Goal: Information Seeking & Learning: Learn about a topic

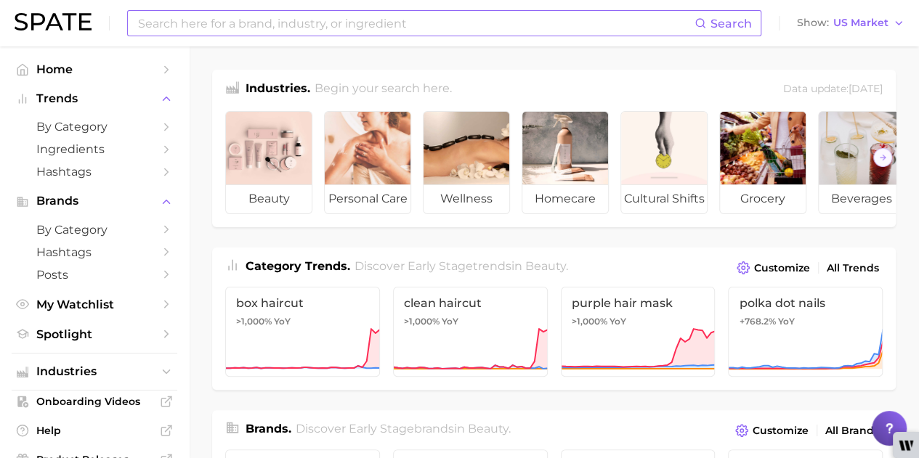
click at [501, 31] on input at bounding box center [416, 23] width 558 height 25
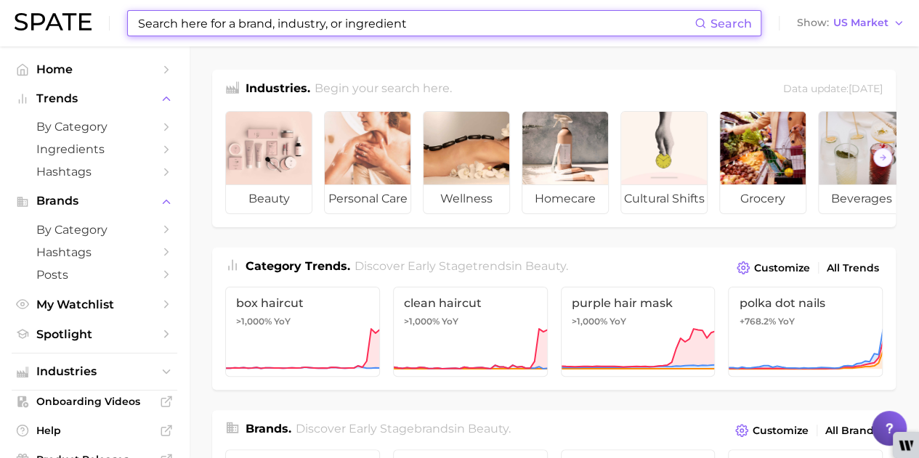
paste input "astepro"
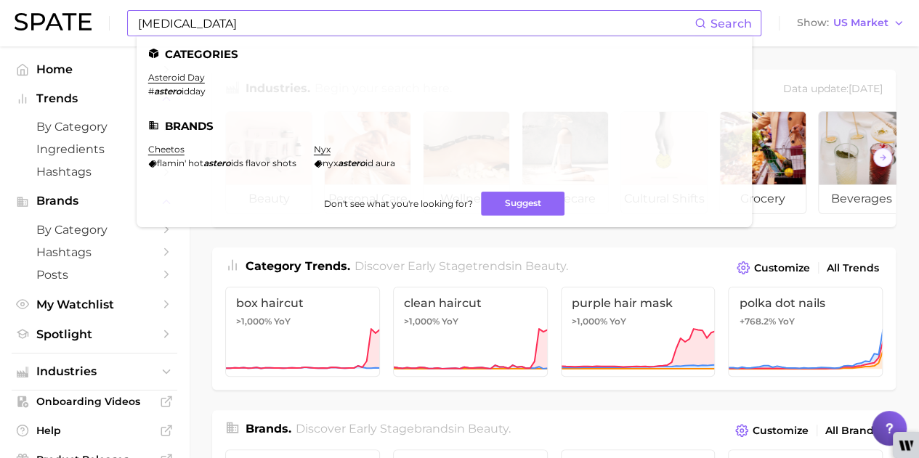
click at [737, 29] on span "Search" at bounding box center [730, 24] width 41 height 14
click at [517, 201] on button "Suggest" at bounding box center [523, 204] width 84 height 24
click at [257, 21] on input "astepro" at bounding box center [416, 23] width 558 height 25
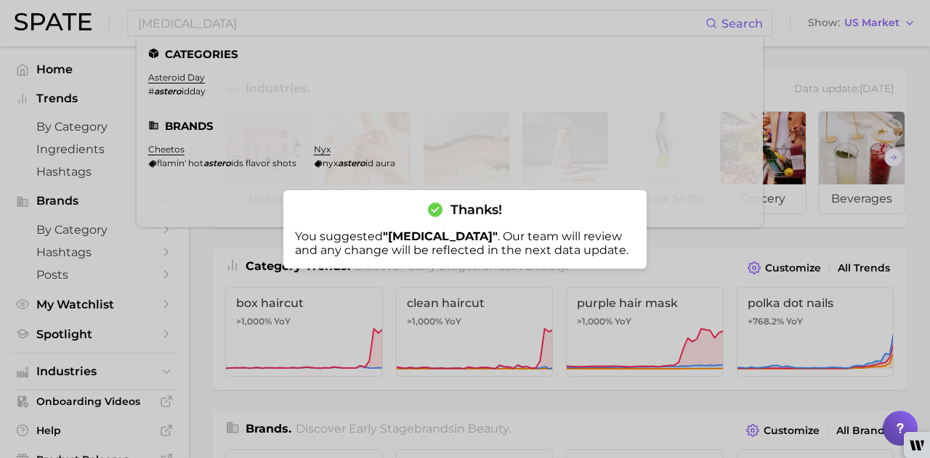
click at [668, 279] on div at bounding box center [465, 229] width 930 height 458
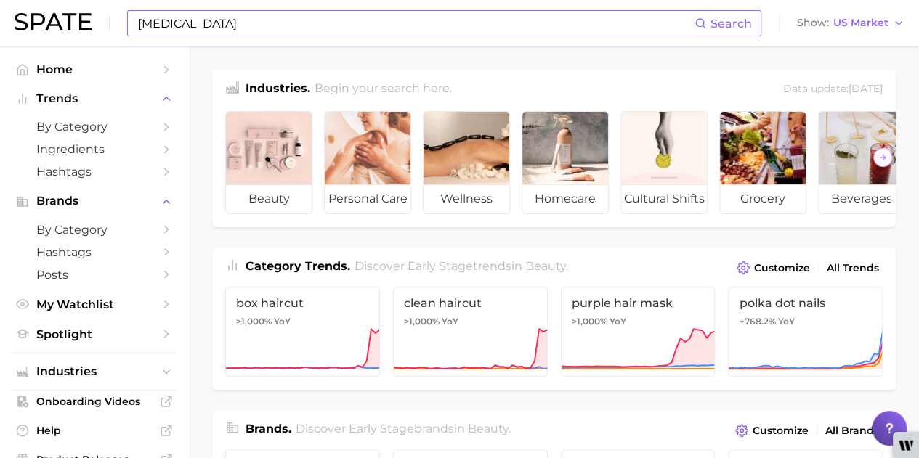
click at [447, 36] on div "astepro Search" at bounding box center [444, 23] width 634 height 26
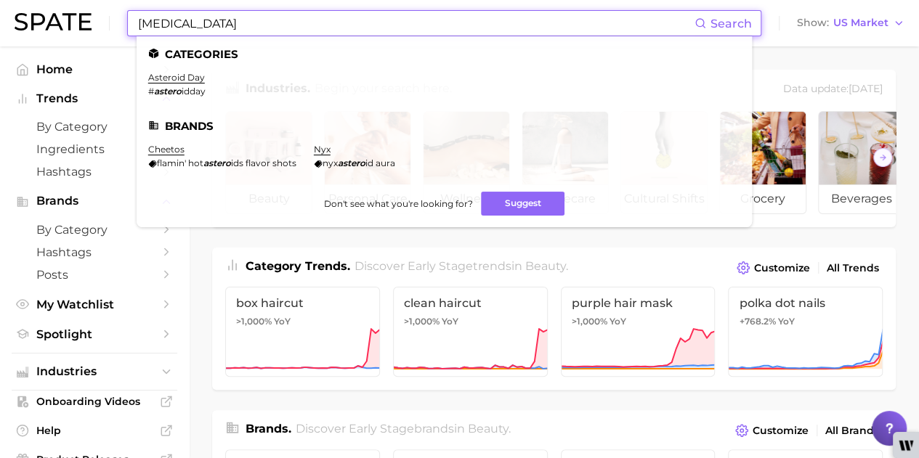
click at [588, 25] on input "astepro" at bounding box center [416, 23] width 558 height 25
drag, startPoint x: 203, startPoint y: 23, endPoint x: 117, endPoint y: 12, distance: 87.1
click at [117, 12] on div "astepro Search Categories asteroid day # astero idday Brands cheetos flamin' ho…" at bounding box center [460, 23] width 890 height 46
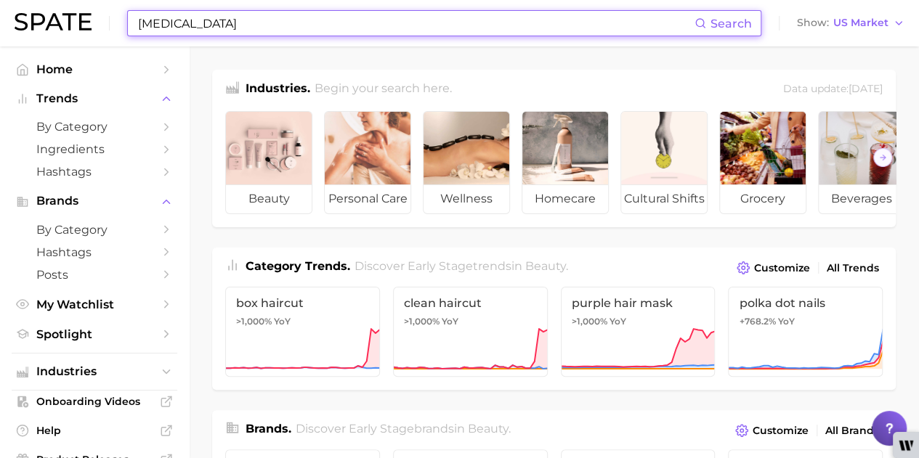
type input "a"
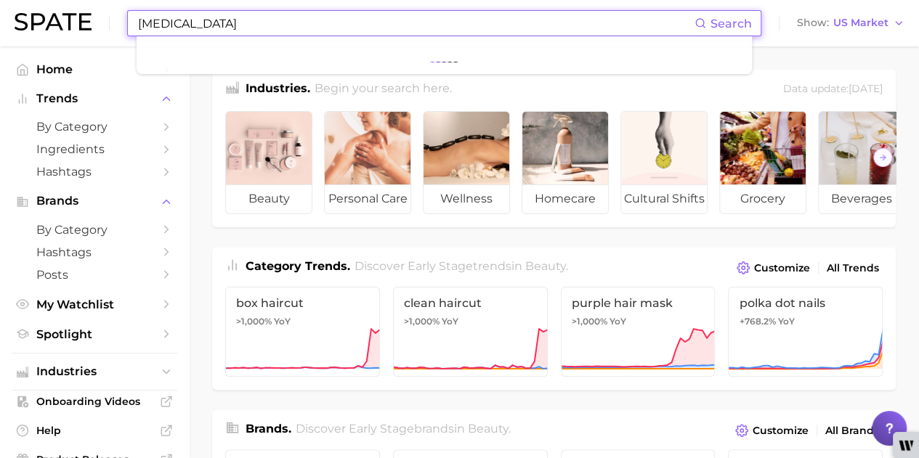
type input "nasal spray"
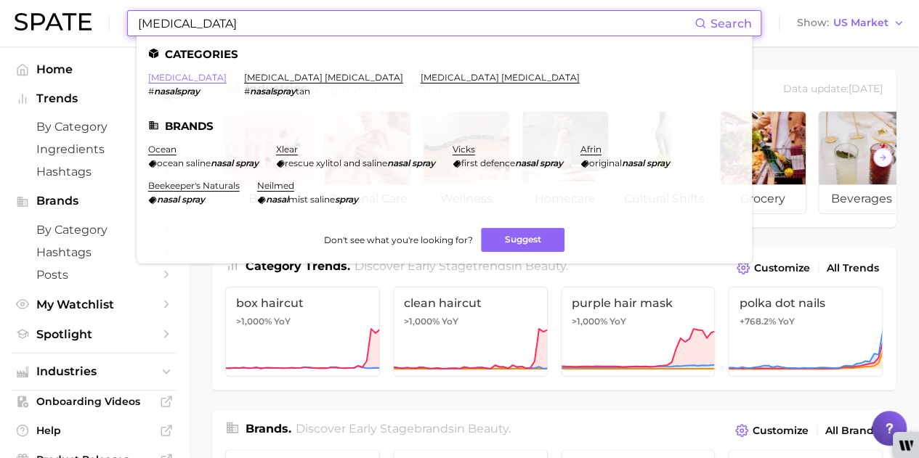
click at [182, 83] on link "nasal spray" at bounding box center [187, 77] width 78 height 11
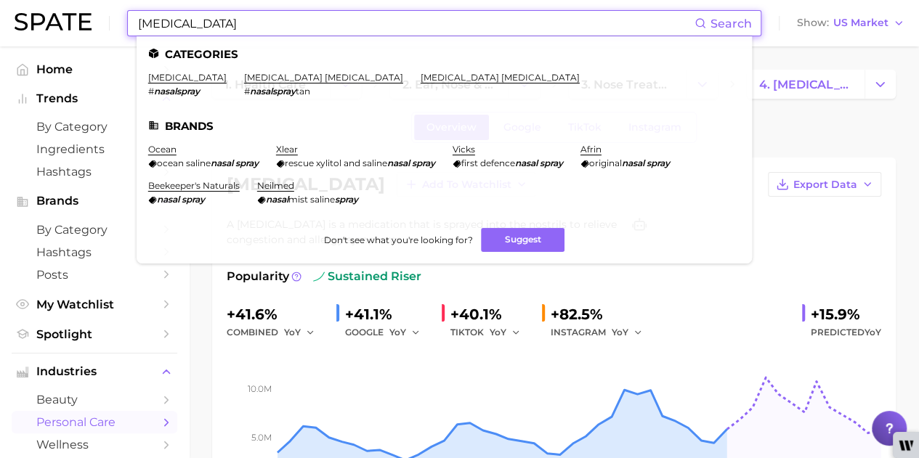
click at [0, 11] on header "nasal spray Search Categories nasal spray # nasalspray tanning nasal spray # na…" at bounding box center [459, 23] width 919 height 46
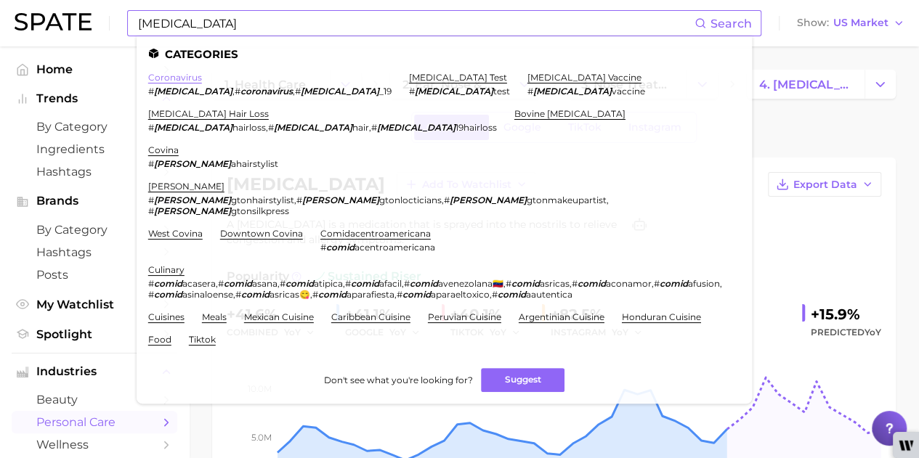
click at [189, 78] on link "coronavirus" at bounding box center [175, 77] width 54 height 11
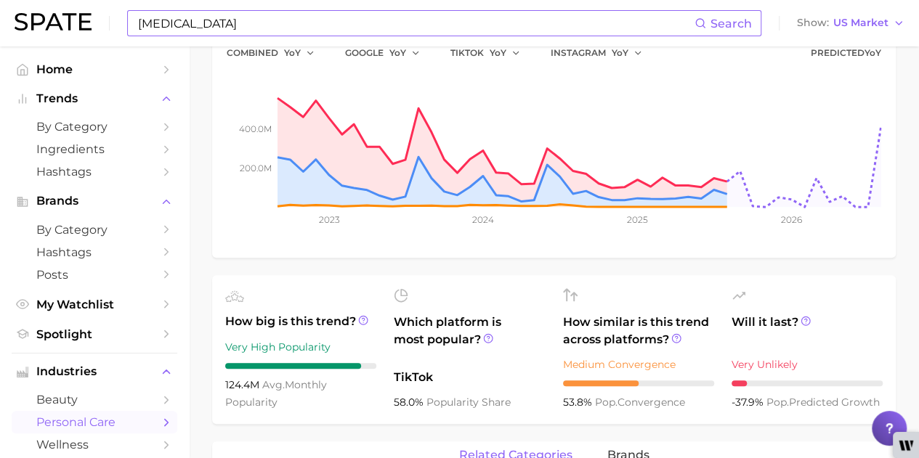
scroll to position [508, 0]
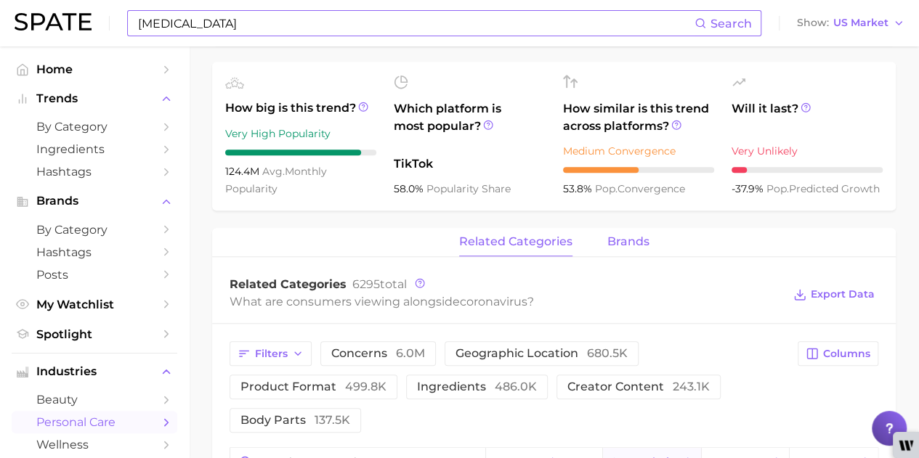
click at [617, 247] on span "brands" at bounding box center [628, 241] width 42 height 13
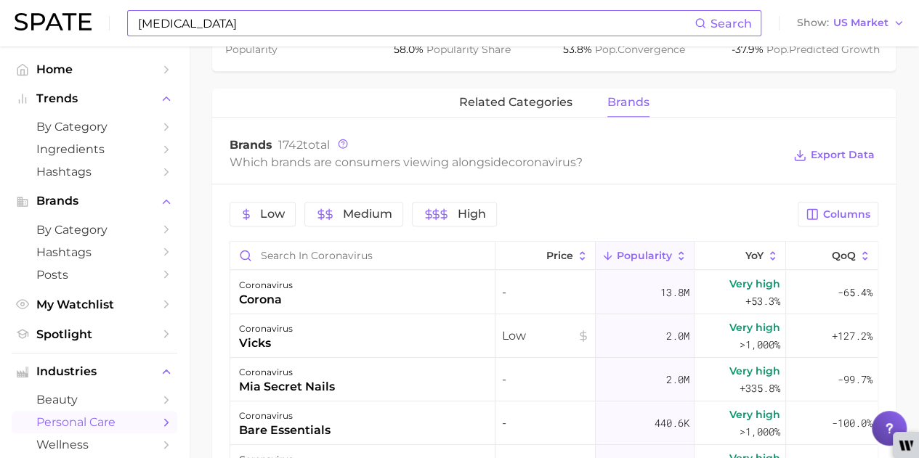
scroll to position [615, 0]
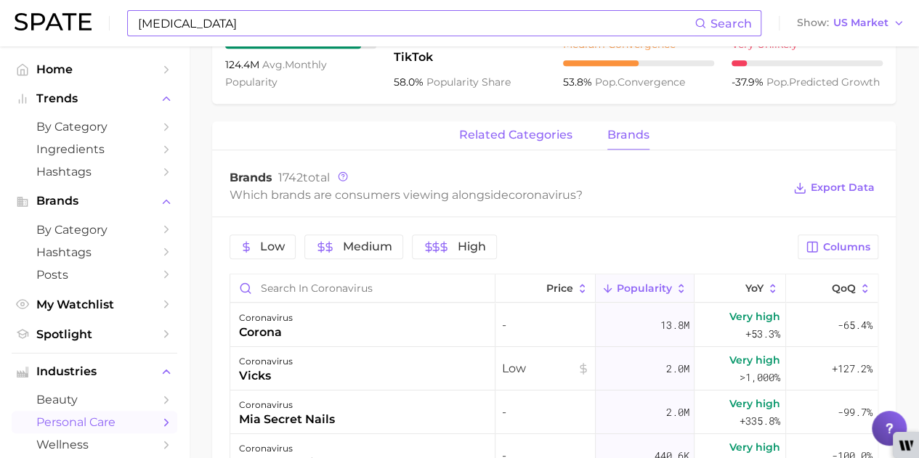
click at [511, 139] on span "related categories" at bounding box center [515, 135] width 113 height 13
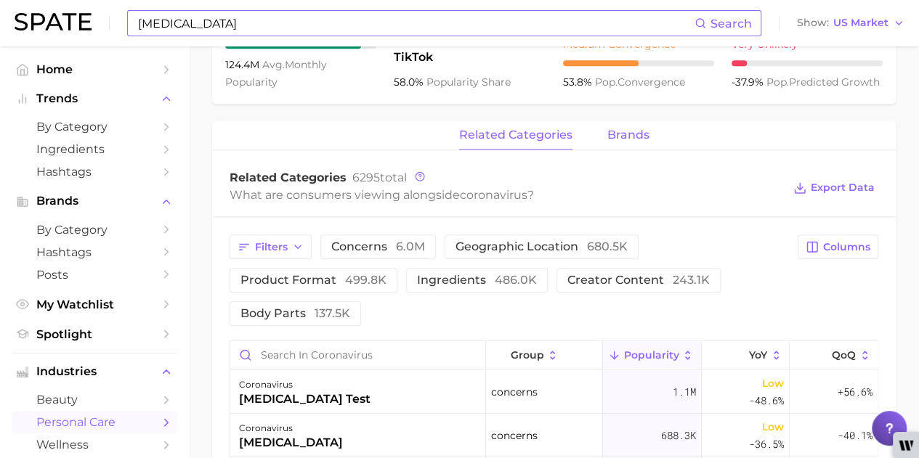
click at [614, 134] on span "brands" at bounding box center [628, 135] width 42 height 13
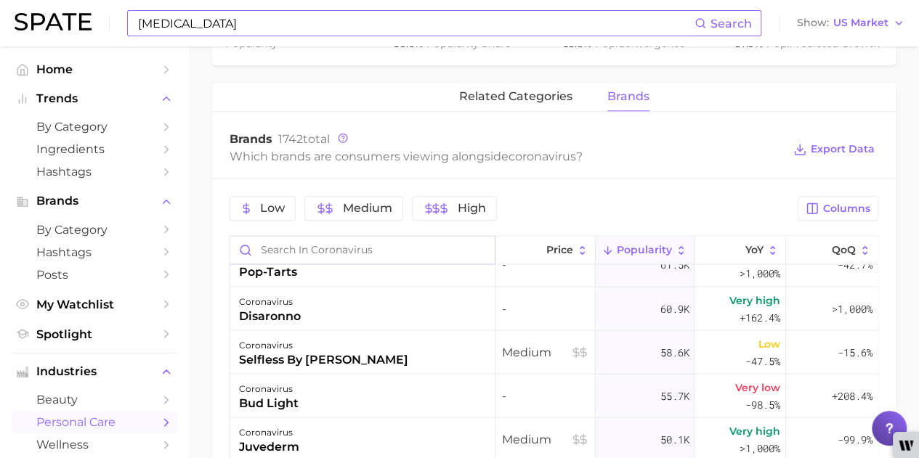
scroll to position [1235, 0]
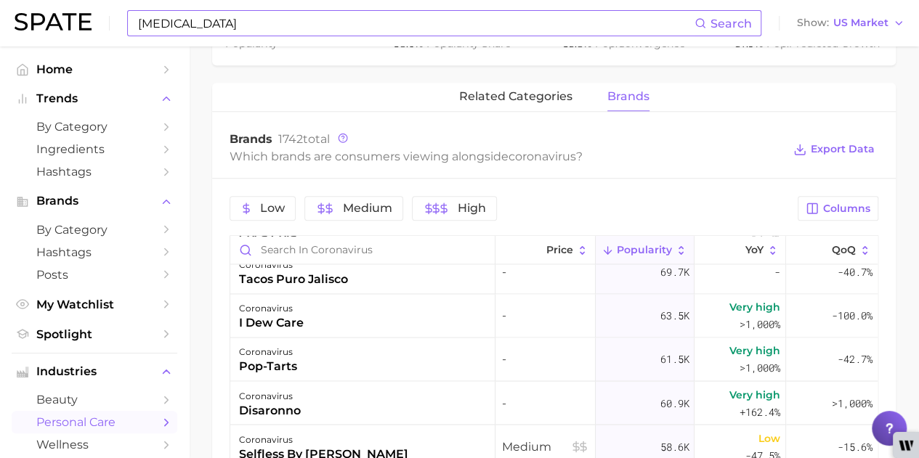
click at [615, 108] on button "brands" at bounding box center [628, 97] width 42 height 28
click at [620, 98] on span "brands" at bounding box center [628, 96] width 42 height 13
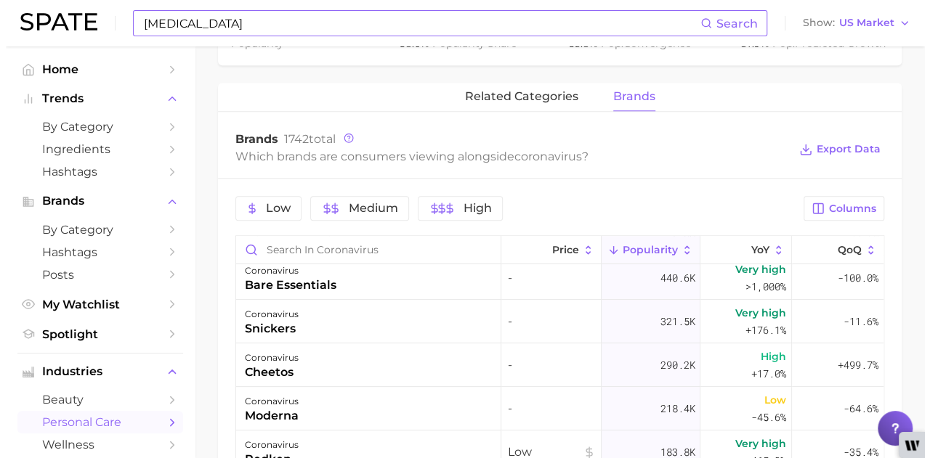
scroll to position [0, 0]
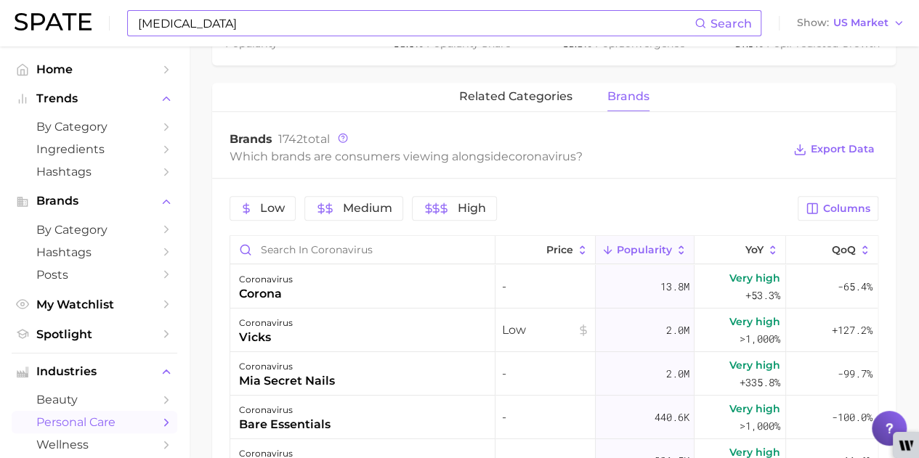
click at [612, 92] on span "brands" at bounding box center [628, 96] width 42 height 13
click at [348, 293] on div "coronavirus corona" at bounding box center [362, 287] width 265 height 44
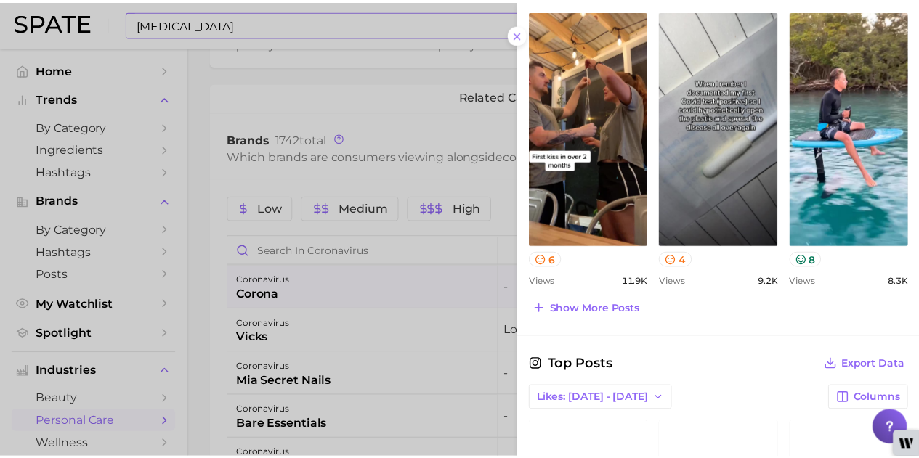
scroll to position [758, 0]
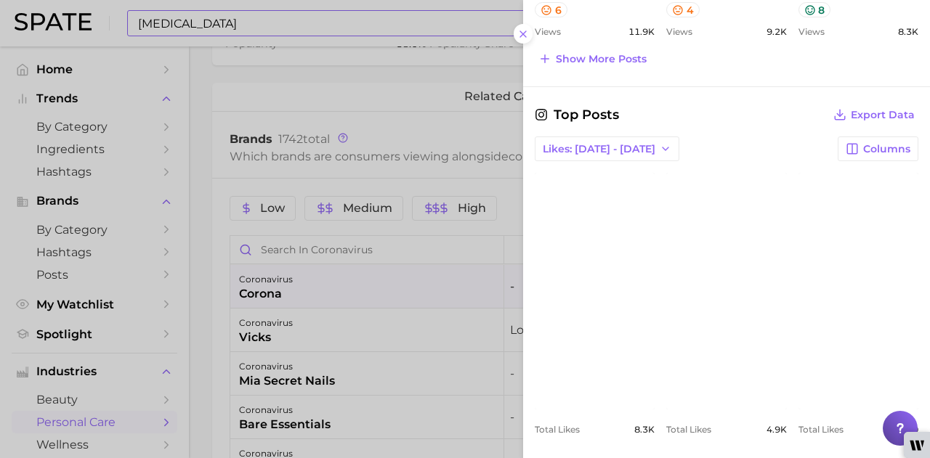
click at [216, 341] on div at bounding box center [465, 229] width 930 height 458
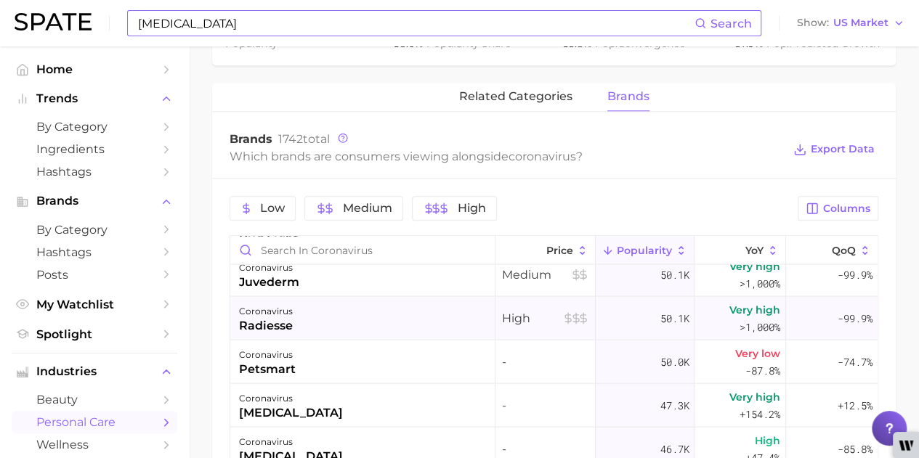
scroll to position [1598, 0]
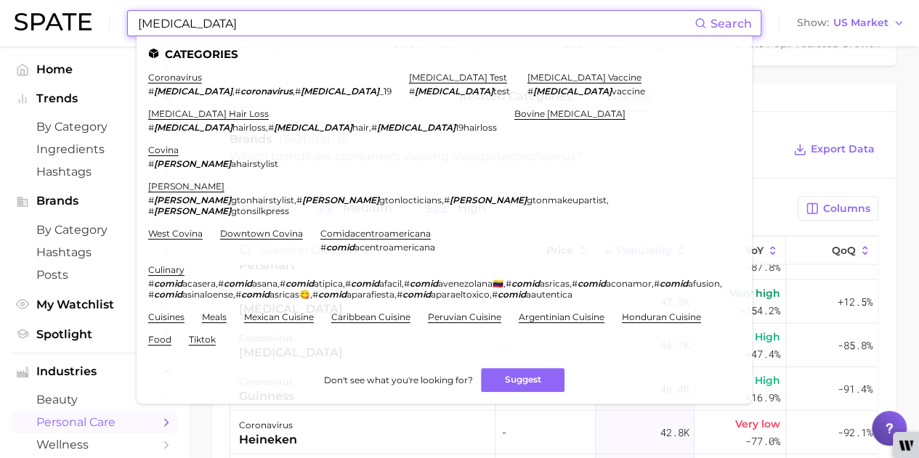
click at [231, 19] on input "covid" at bounding box center [416, 23] width 558 height 25
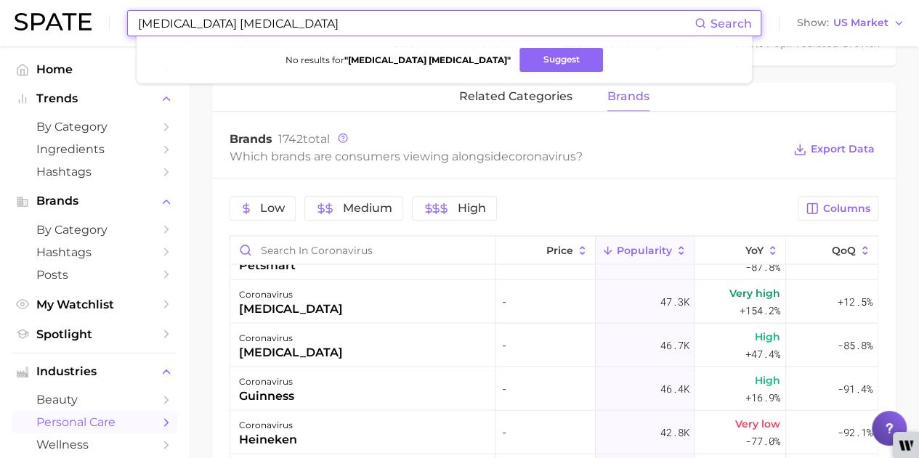
click at [204, 153] on main "1. health care 2. immune system 3. infectious disease 4. coronavirus Overview G…" at bounding box center [554, 88] width 730 height 1391
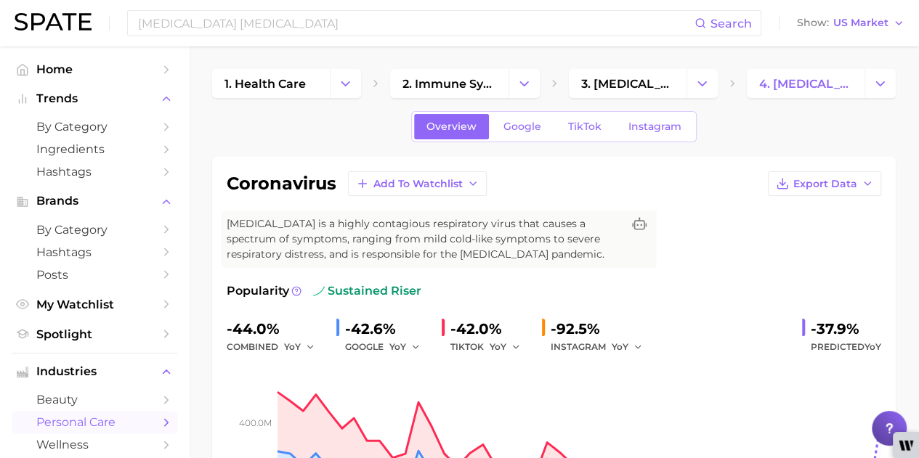
scroll to position [0, 0]
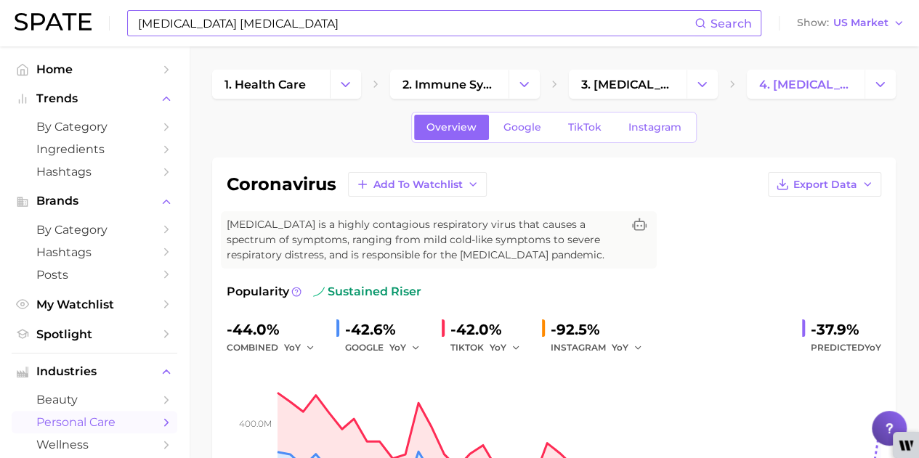
click at [170, 25] on input "covid nasal spray" at bounding box center [416, 23] width 558 height 25
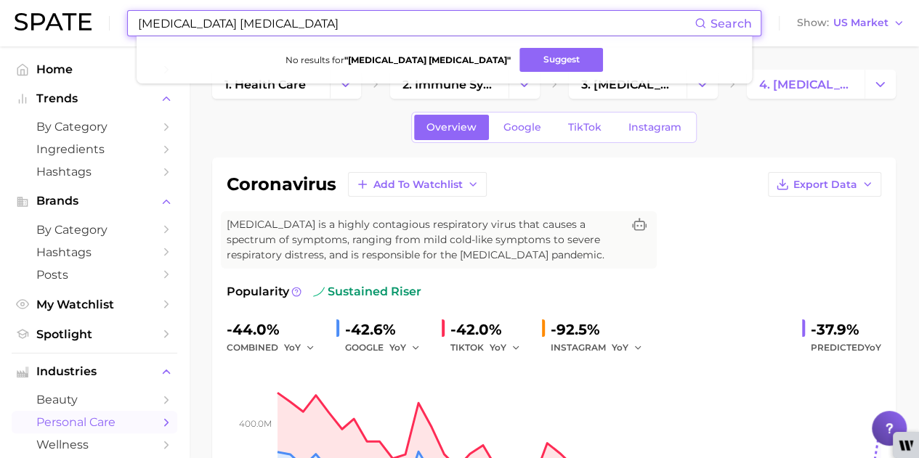
drag, startPoint x: 262, startPoint y: 29, endPoint x: 0, endPoint y: 7, distance: 263.2
click at [0, 7] on header "covid nasal spray Search No results for " covid nasal spray " Suggest Show US M…" at bounding box center [459, 23] width 919 height 46
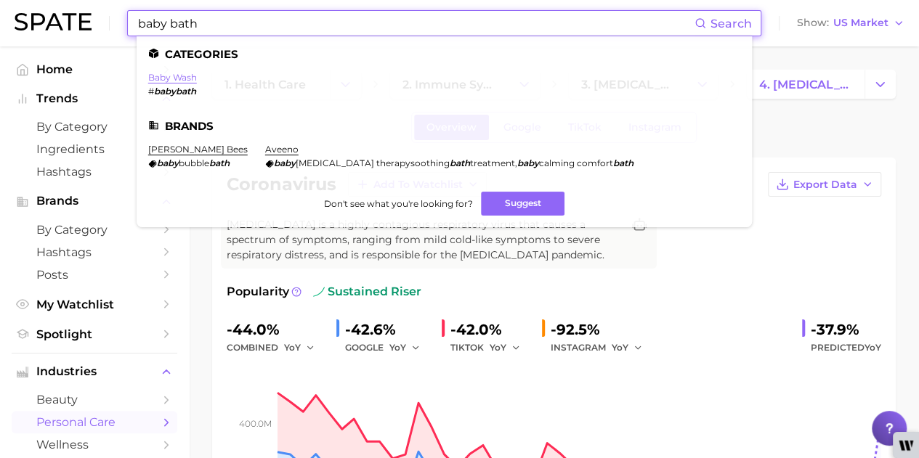
type input "baby bath"
click at [182, 78] on link "baby wash" at bounding box center [172, 77] width 49 height 11
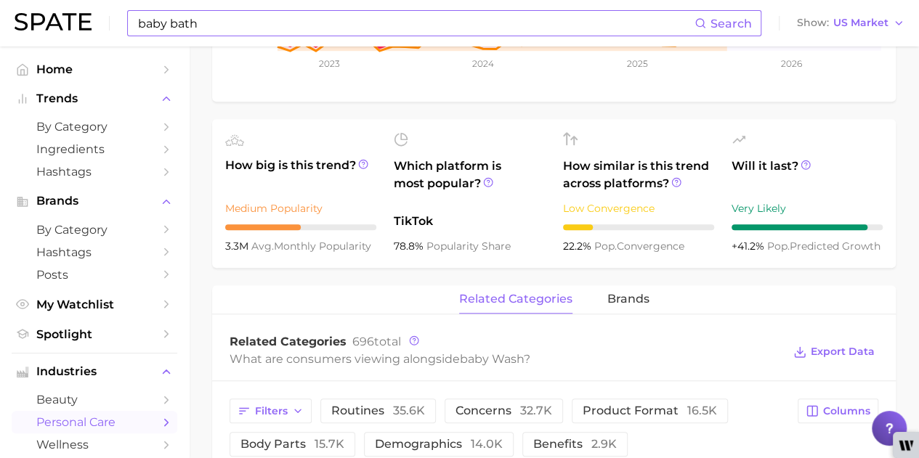
scroll to position [726, 0]
